Goal: Information Seeking & Learning: Understand process/instructions

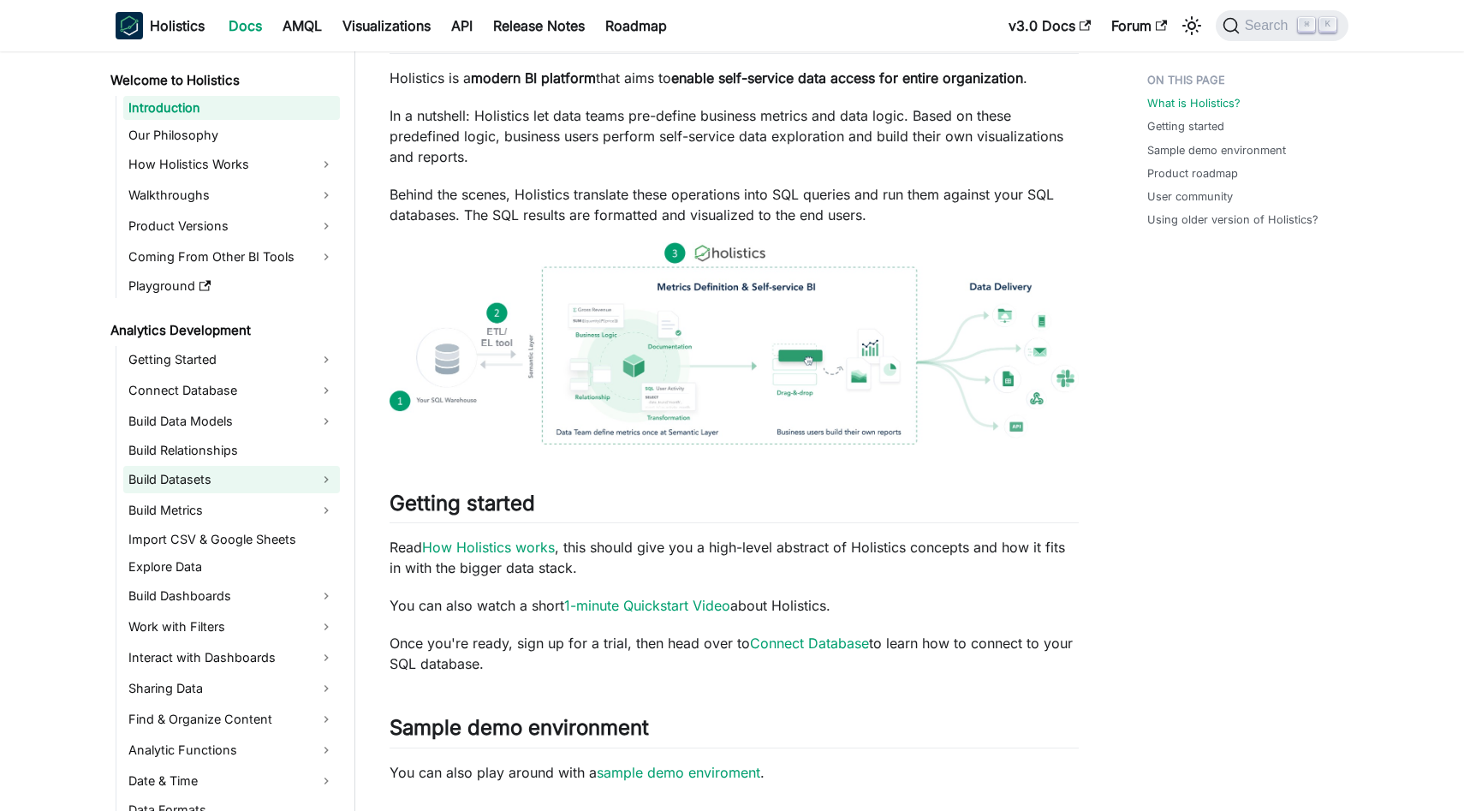
scroll to position [194, 0]
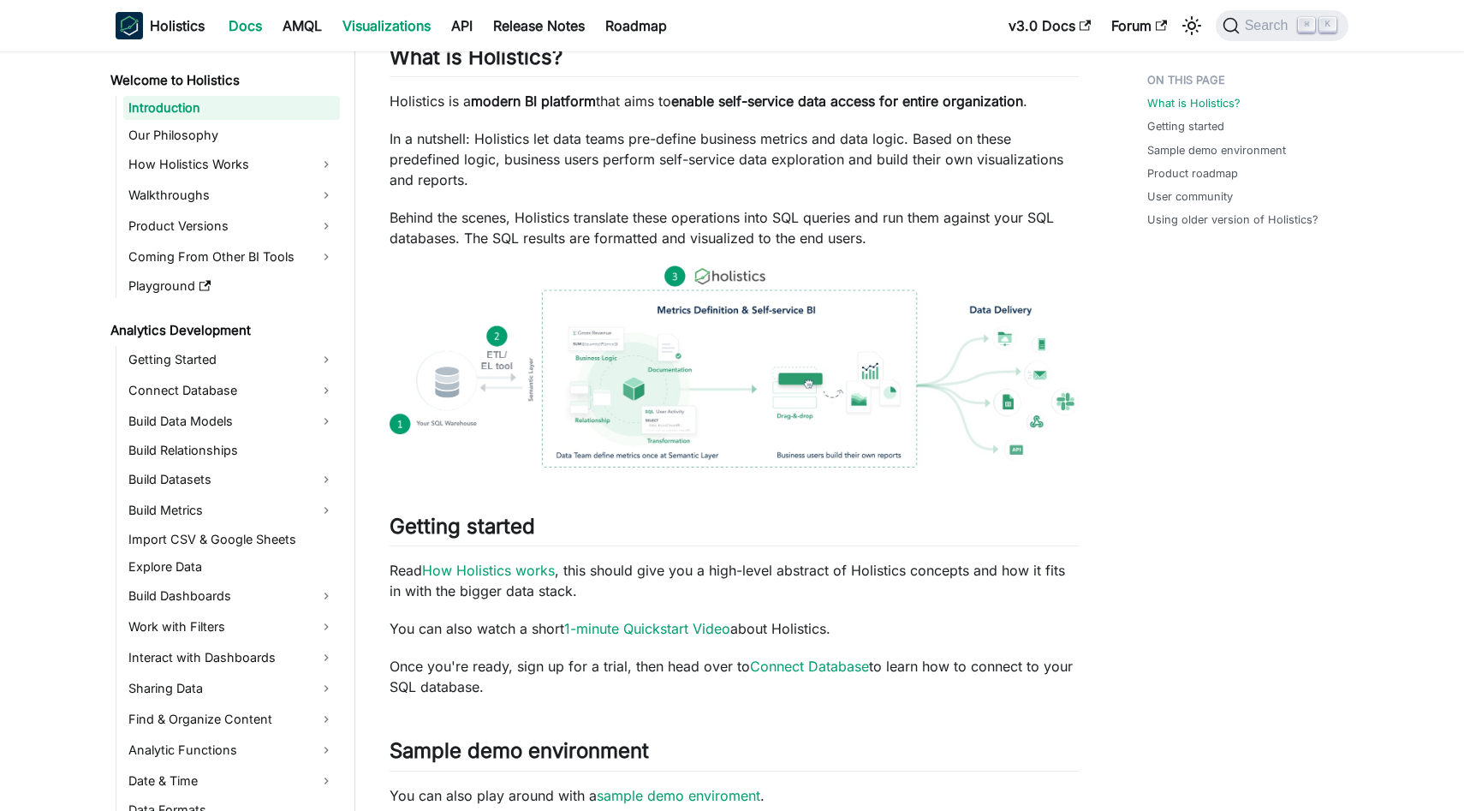
click at [386, 20] on link "Visualizations" at bounding box center [386, 25] width 109 height 27
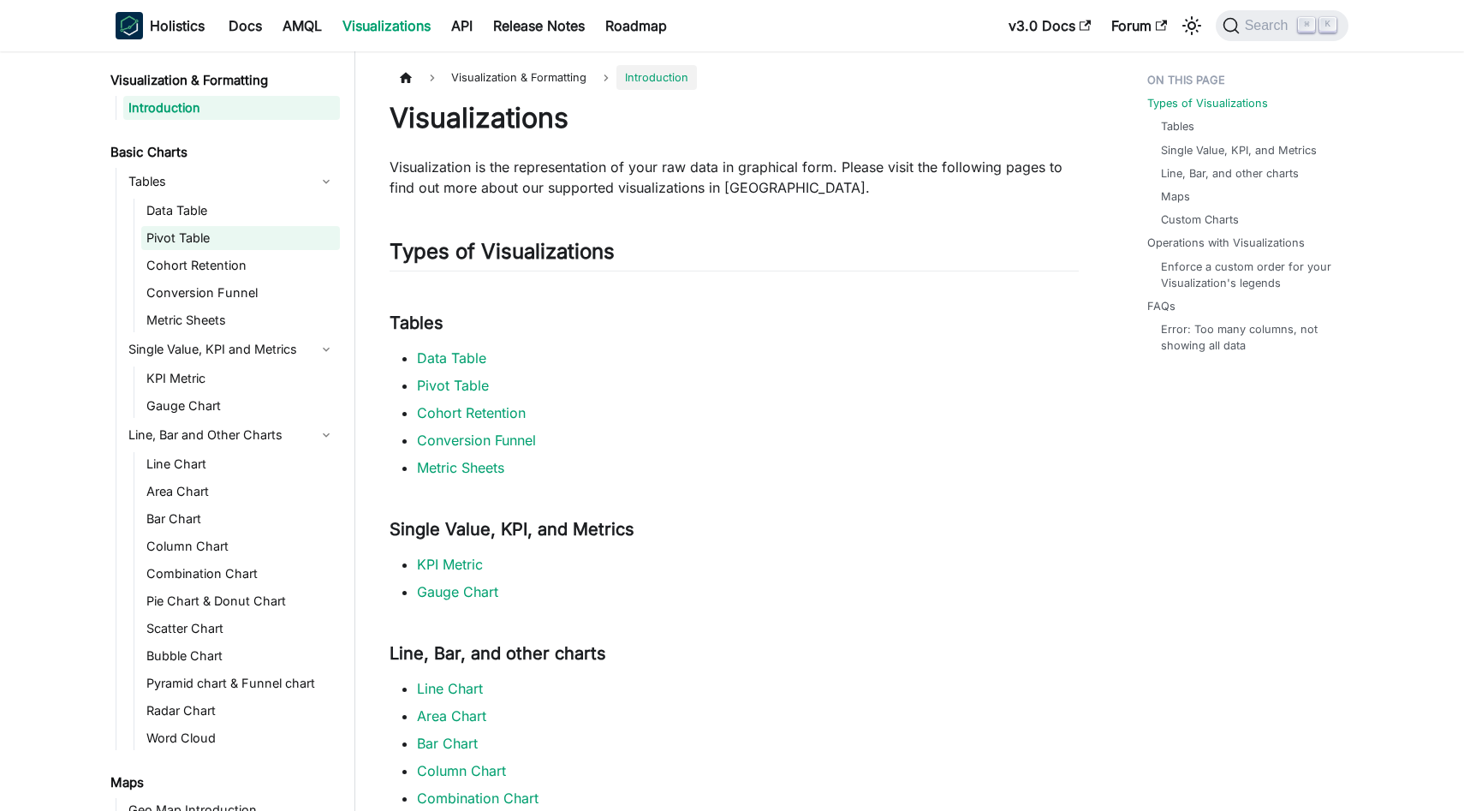
click at [179, 238] on link "Pivot Table" at bounding box center [240, 238] width 199 height 24
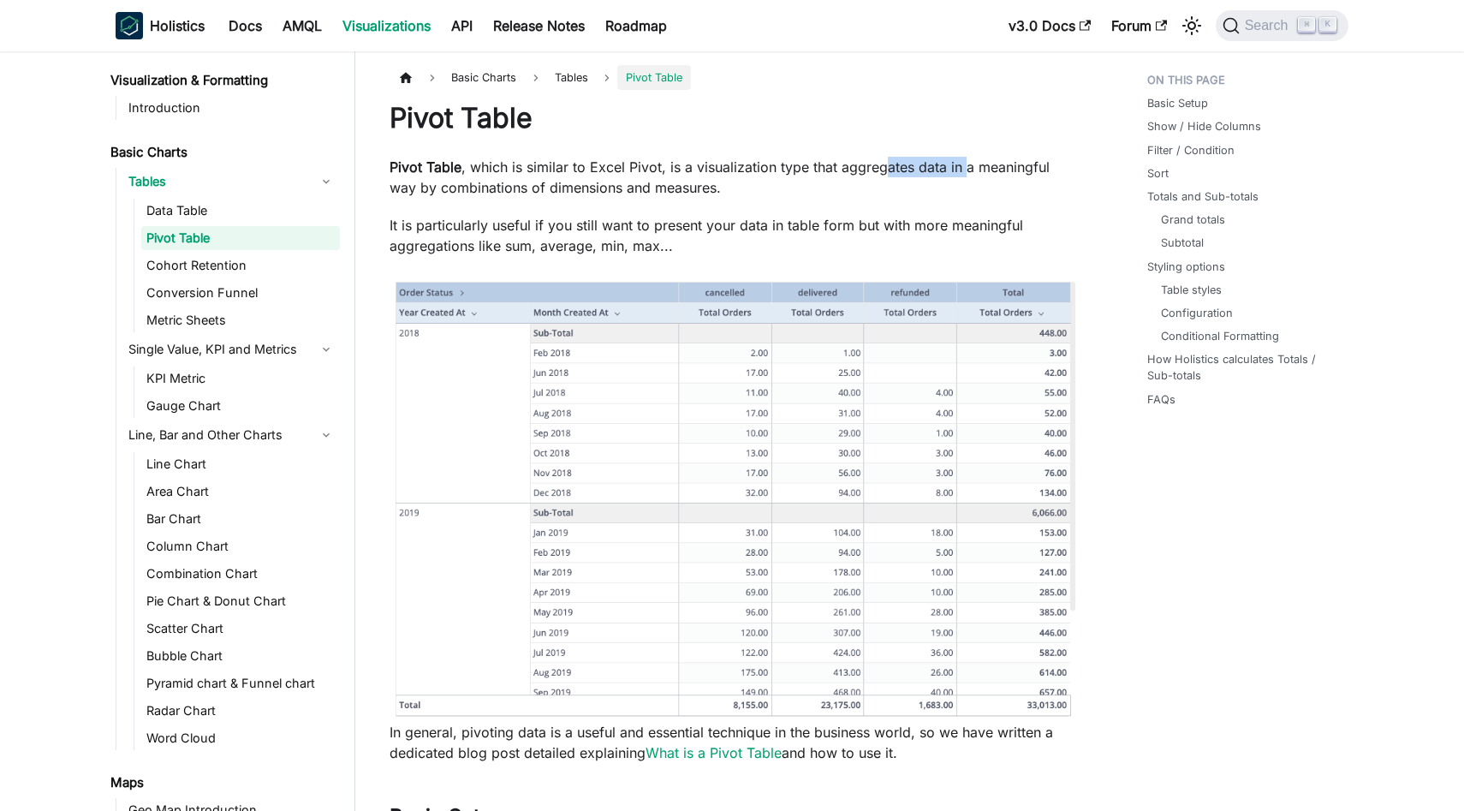
drag, startPoint x: 880, startPoint y: 170, endPoint x: 960, endPoint y: 167, distance: 79.7
click at [960, 167] on p "Pivot Table , which is similar to Excel Pivot, is a visualization type that agg…" at bounding box center [734, 177] width 689 height 41
drag, startPoint x: 533, startPoint y: 188, endPoint x: 575, endPoint y: 188, distance: 42.8
click at [569, 188] on p "Pivot Table , which is similar to Excel Pivot, is a visualization type that agg…" at bounding box center [734, 177] width 689 height 41
drag, startPoint x: 469, startPoint y: 226, endPoint x: 778, endPoint y: 224, distance: 308.3
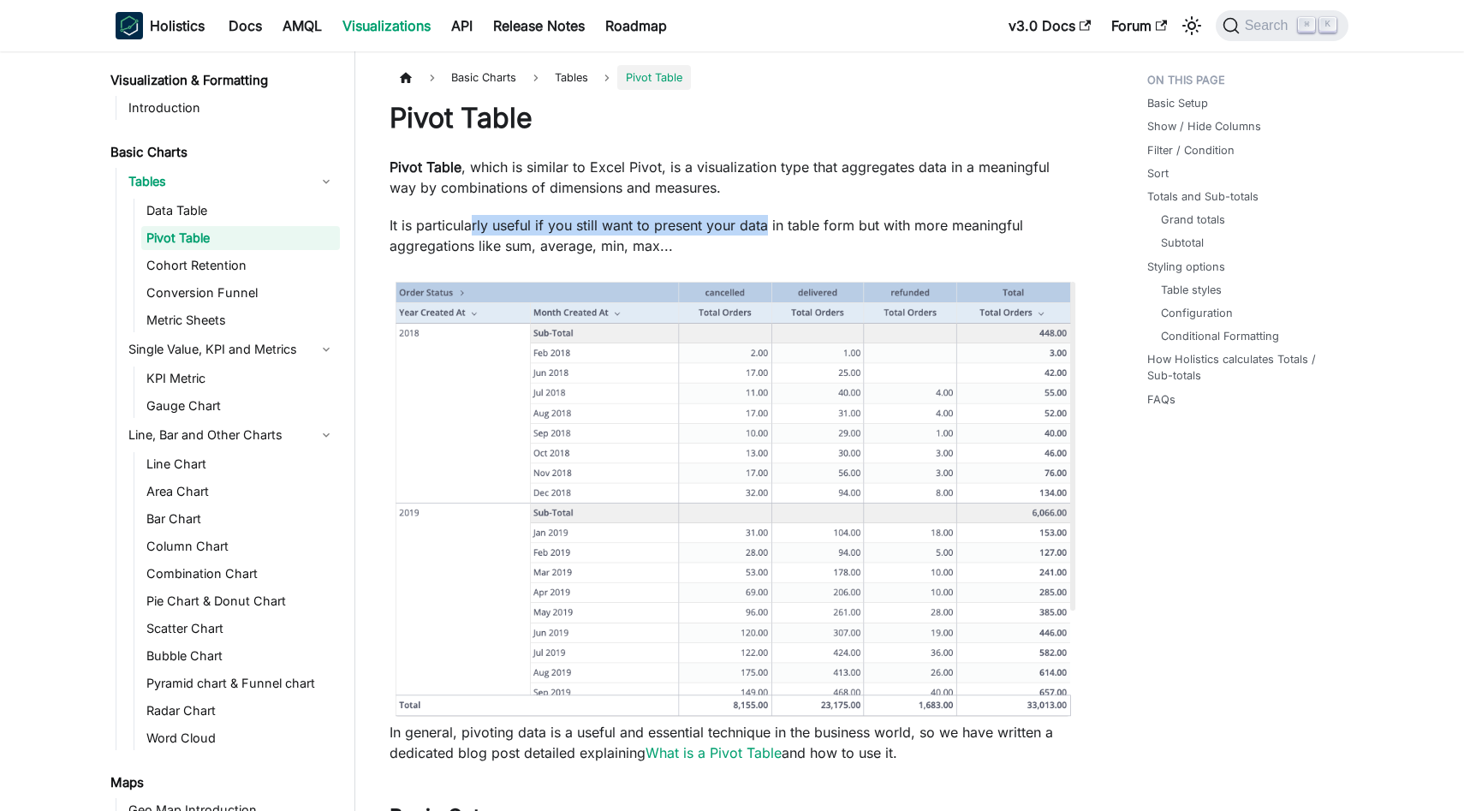
click at [777, 224] on p "It is particularly useful if you still want to present your data in table form …" at bounding box center [734, 235] width 689 height 41
drag, startPoint x: 978, startPoint y: 218, endPoint x: 1016, endPoint y: 218, distance: 37.7
click at [1016, 218] on p "It is particularly useful if you still want to present your data in table form …" at bounding box center [734, 235] width 689 height 41
drag, startPoint x: 443, startPoint y: 246, endPoint x: 540, endPoint y: 242, distance: 96.8
click at [532, 242] on p "It is particularly useful if you still want to present your data in table form …" at bounding box center [734, 235] width 689 height 41
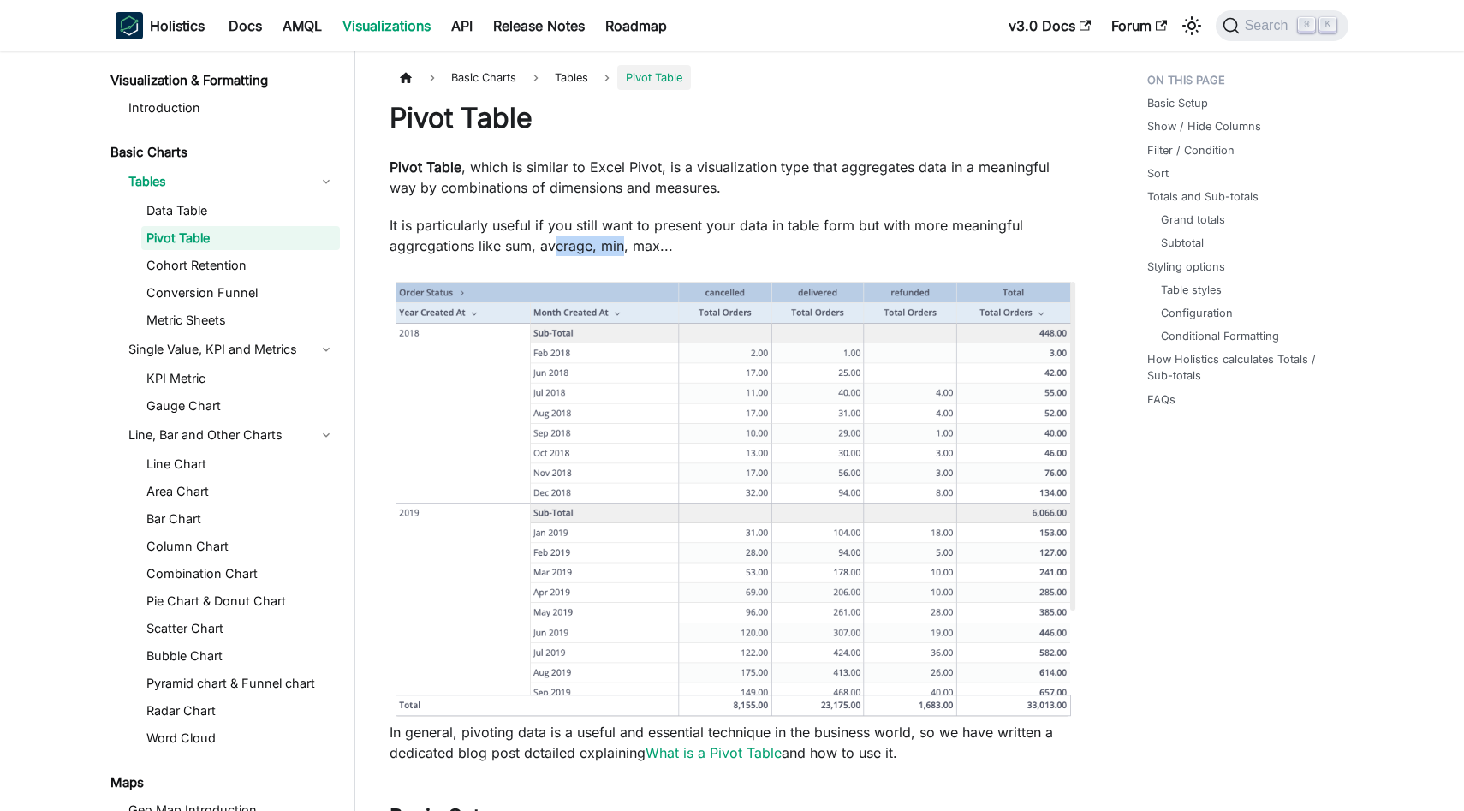
drag, startPoint x: 623, startPoint y: 245, endPoint x: 636, endPoint y: 245, distance: 12.8
click at [635, 245] on p "It is particularly useful if you still want to present your data in table form …" at bounding box center [734, 235] width 689 height 41
drag, startPoint x: 636, startPoint y: 245, endPoint x: 656, endPoint y: 245, distance: 19.7
click at [653, 245] on p "It is particularly useful if you still want to present your data in table form …" at bounding box center [734, 235] width 689 height 41
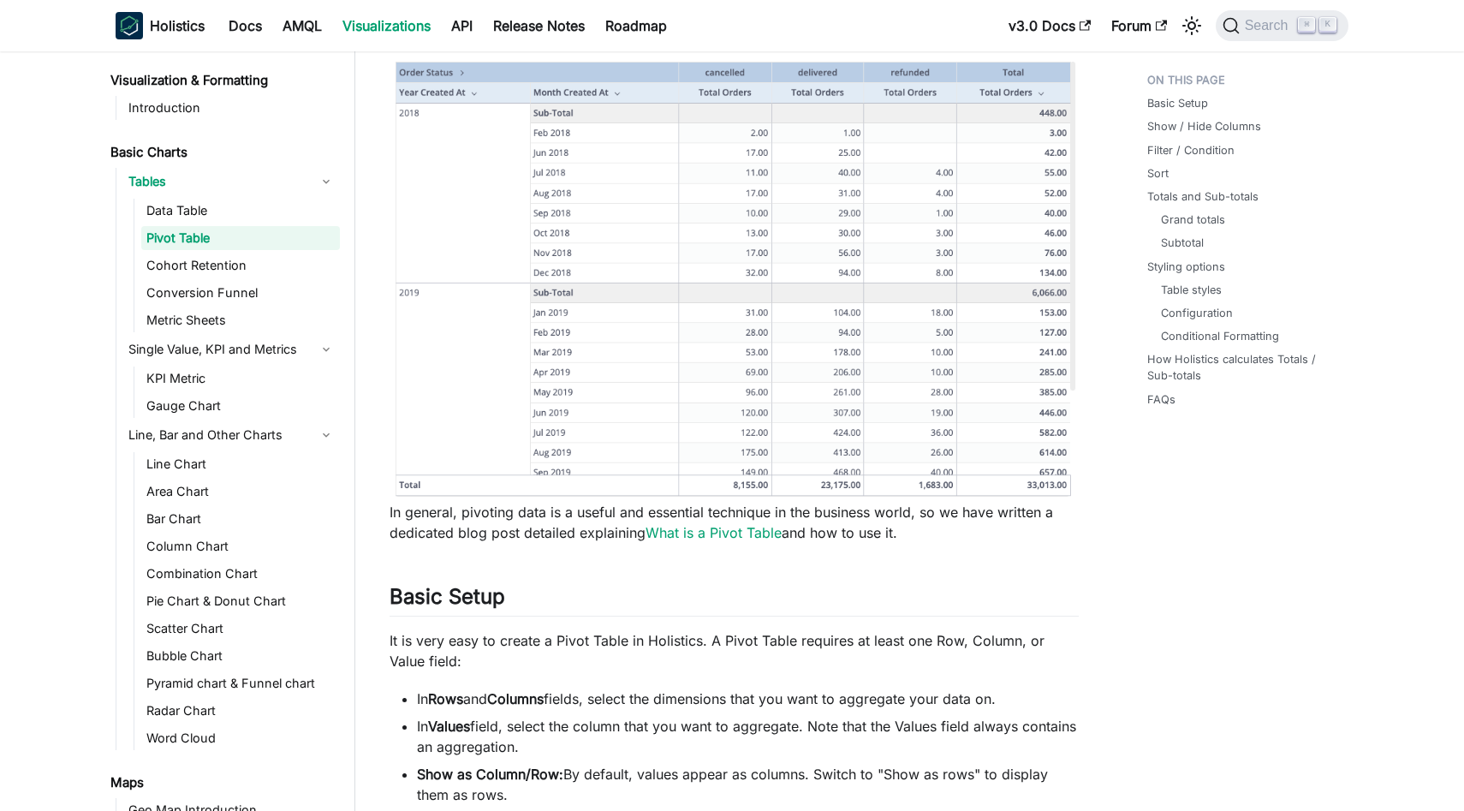
scroll to position [239, 0]
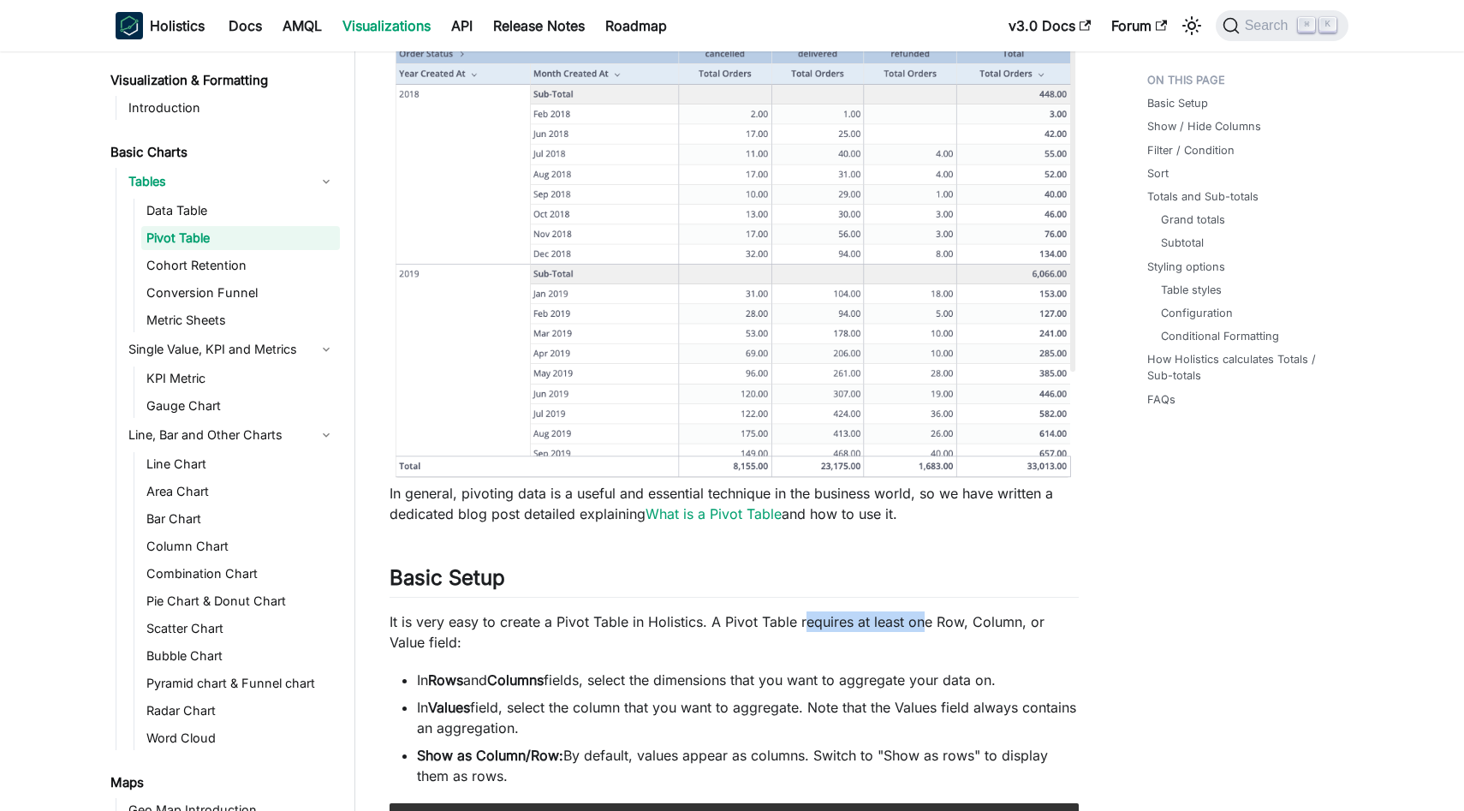
drag, startPoint x: 837, startPoint y: 621, endPoint x: 939, endPoint y: 625, distance: 102.9
click at [938, 623] on p "It is very easy to create a Pivot Table in Holistics. A Pivot Table requires at…" at bounding box center [734, 631] width 689 height 41
drag, startPoint x: 582, startPoint y: 677, endPoint x: 817, endPoint y: 675, distance: 234.7
click at [816, 675] on li "In Rows and Columns fields, select the dimensions that you want to aggregate yo…" at bounding box center [748, 680] width 662 height 21
drag, startPoint x: 884, startPoint y: 680, endPoint x: 905, endPoint y: 682, distance: 21.5
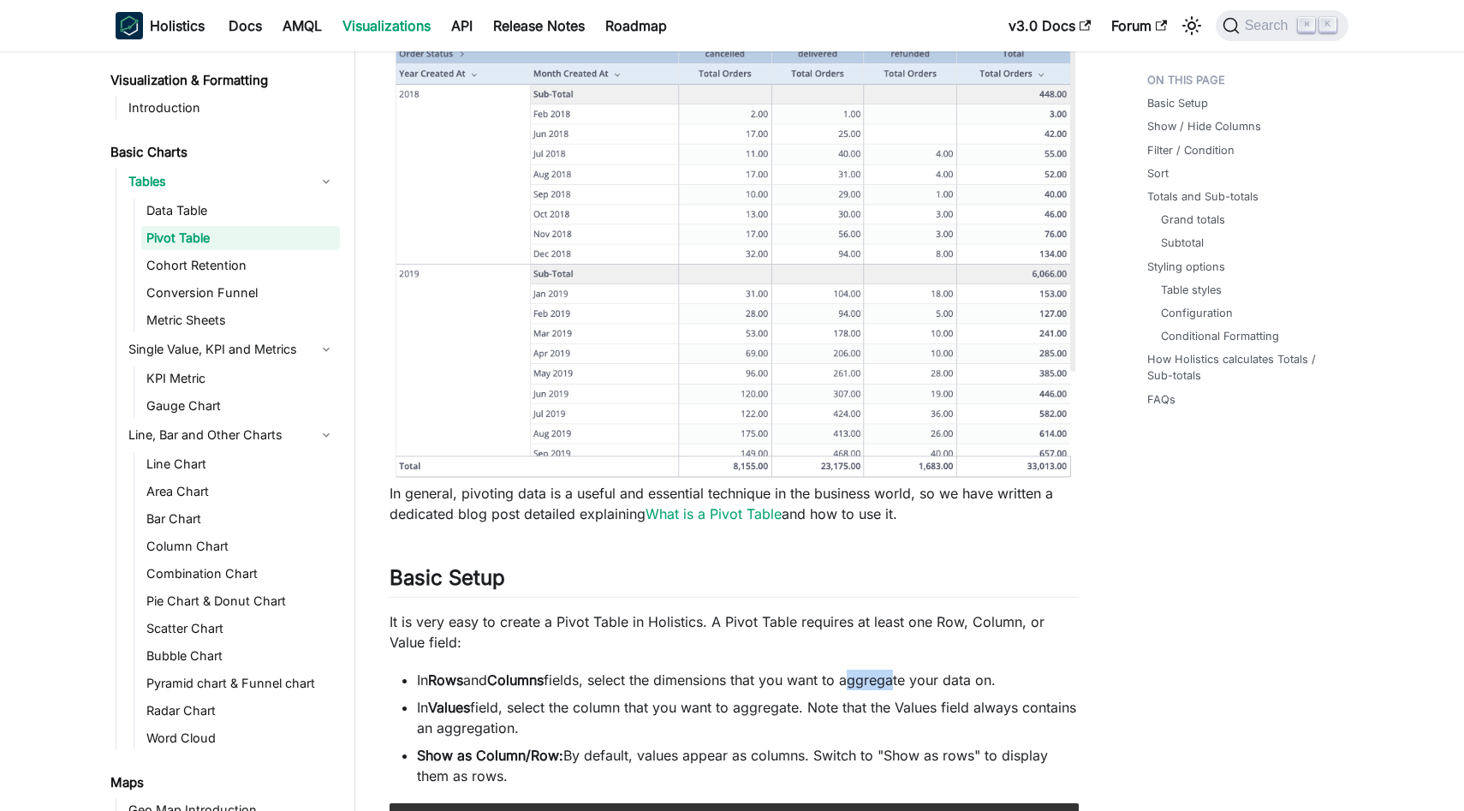
click at [905, 682] on li "In Rows and Columns fields, select the dimensions that you want to aggregate yo…" at bounding box center [748, 680] width 662 height 21
drag, startPoint x: 568, startPoint y: 707, endPoint x: 667, endPoint y: 707, distance: 99.3
click at [667, 707] on li "In Values field, select the column that you want to aggregate. Note that the Va…" at bounding box center [748, 717] width 662 height 41
click at [778, 709] on li "In Values field, select the column that you want to aggregate. Note that the Va…" at bounding box center [748, 717] width 662 height 41
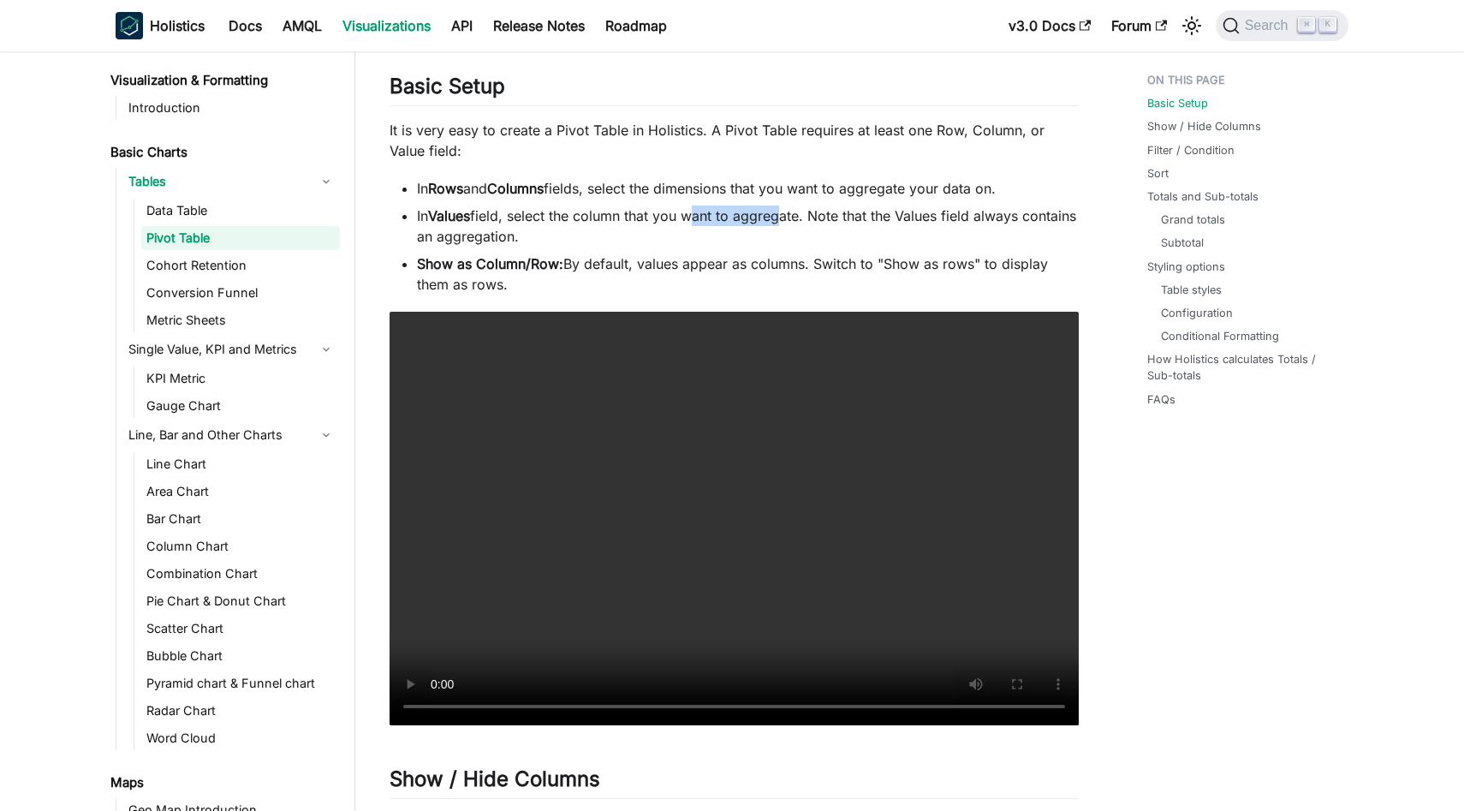
scroll to position [760, 0]
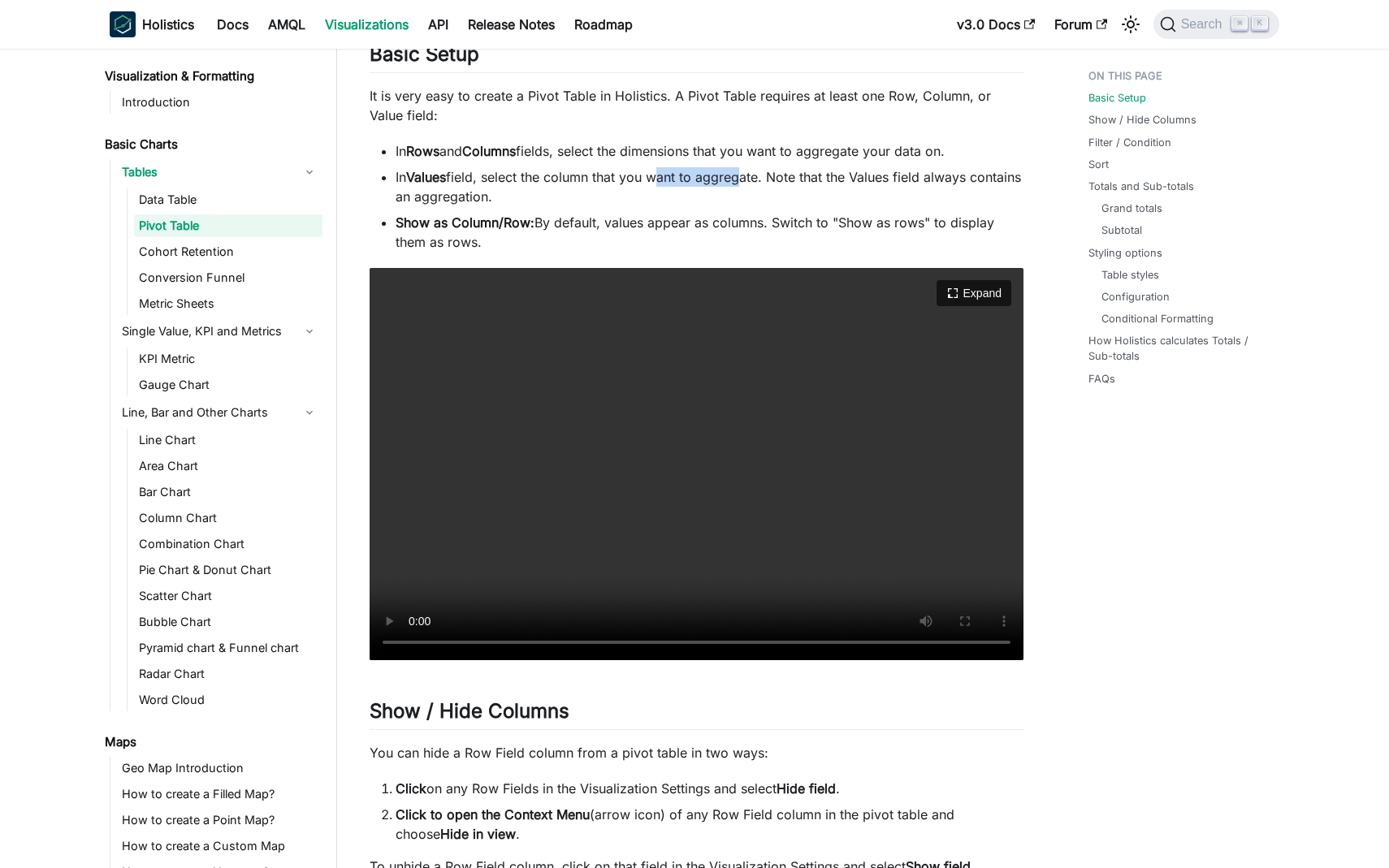
click at [370, 660] on video "Your browser does not support embedding video, but you can download it ." at bounding box center [696, 465] width 654 height 393
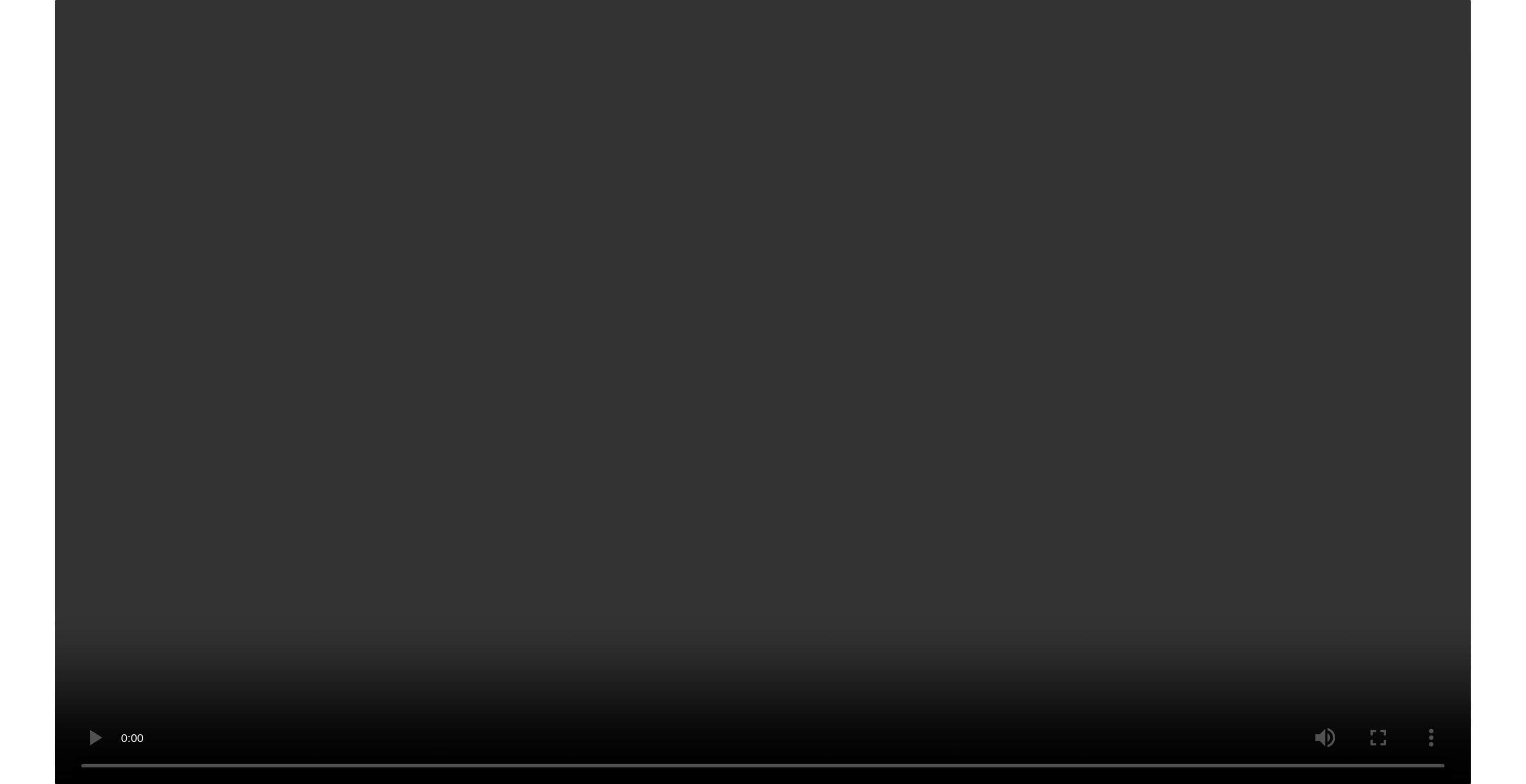
scroll to position [2128, 0]
